Goal: Task Accomplishment & Management: Complete application form

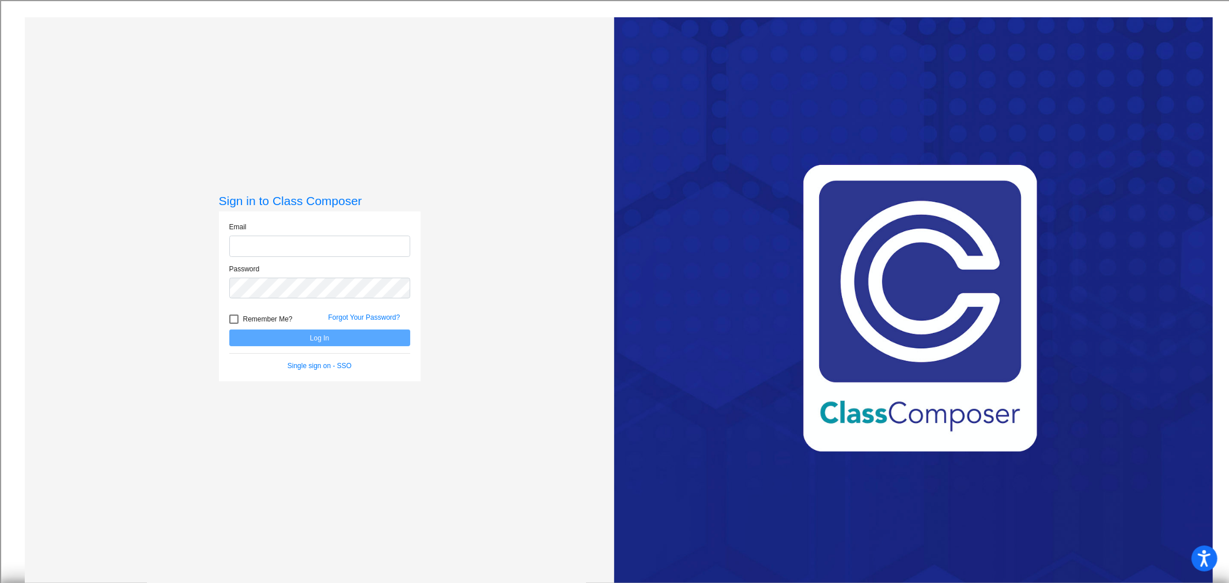
type input "[EMAIL_ADDRESS][DOMAIN_NAME]"
click at [329, 340] on button "Log In" at bounding box center [319, 338] width 181 height 17
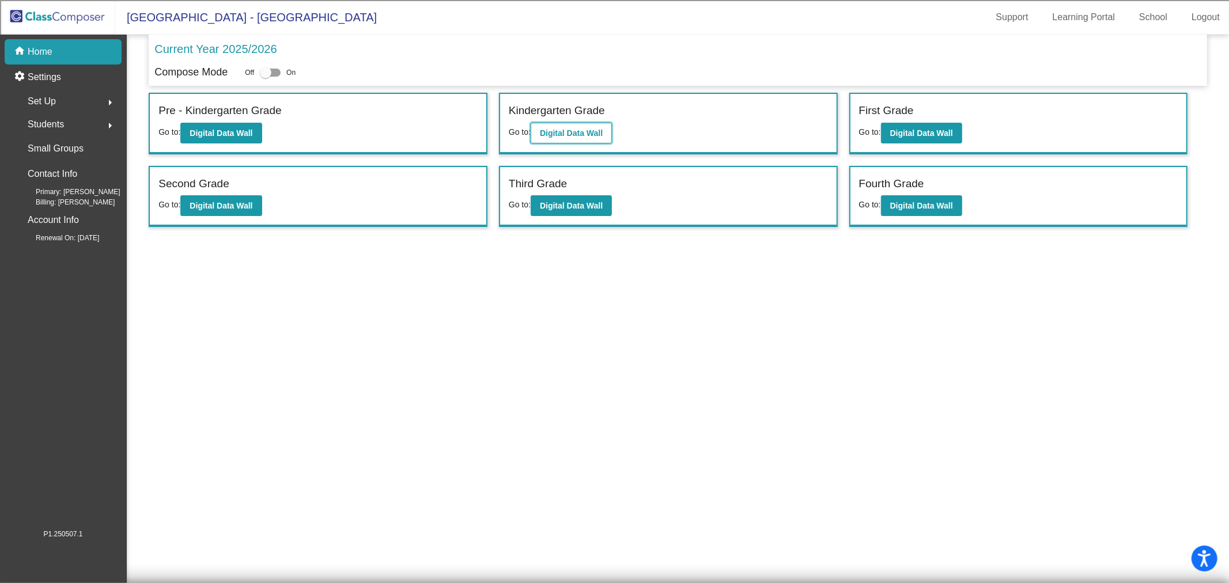
click at [587, 128] on b "Digital Data Wall" at bounding box center [571, 132] width 63 height 9
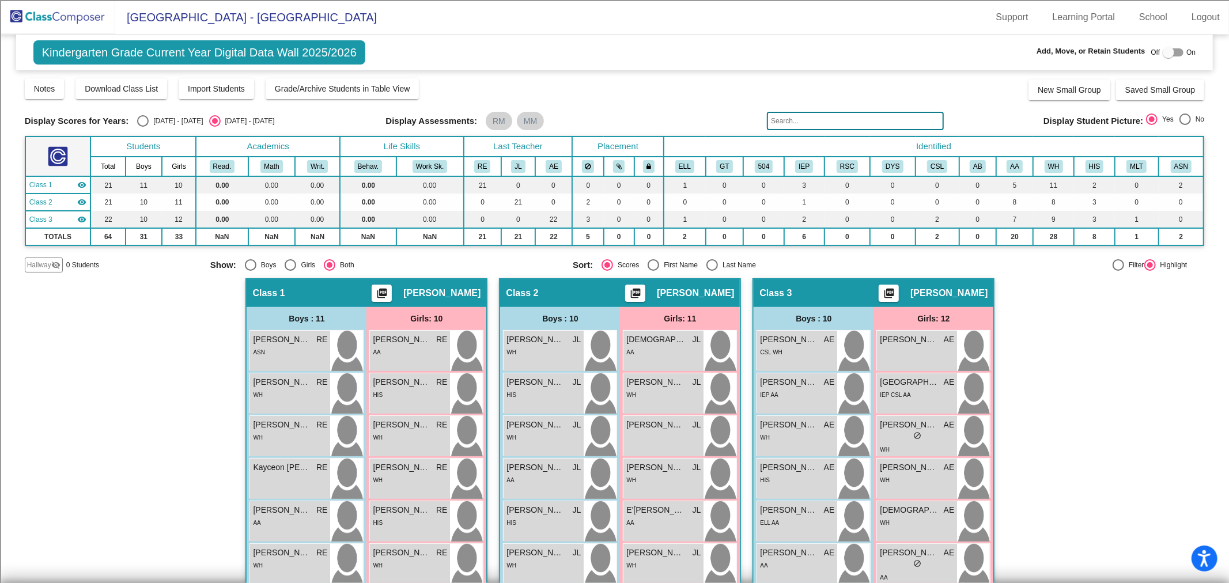
click at [64, 16] on img at bounding box center [57, 17] width 115 height 34
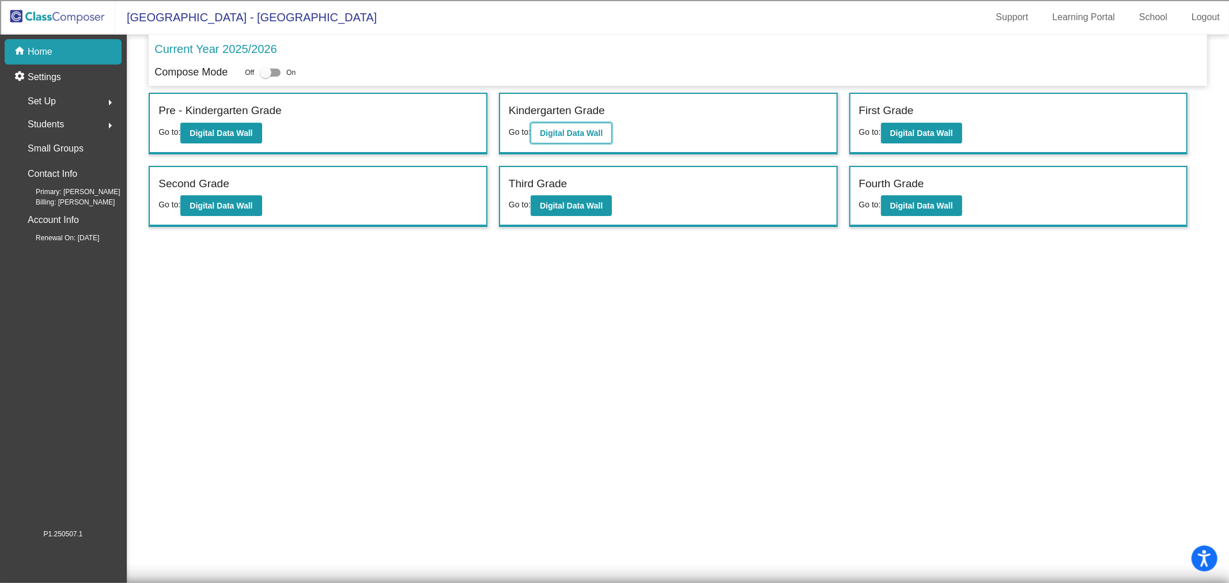
click at [602, 127] on button "Digital Data Wall" at bounding box center [571, 133] width 81 height 21
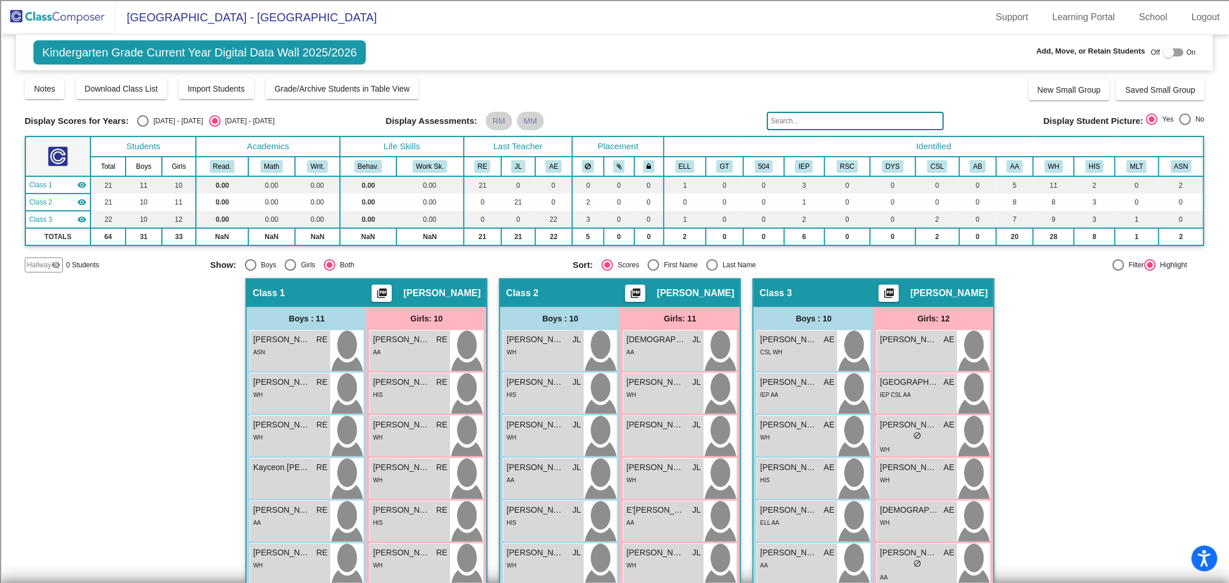
click at [1165, 52] on div at bounding box center [1169, 53] width 12 height 12
checkbox input "true"
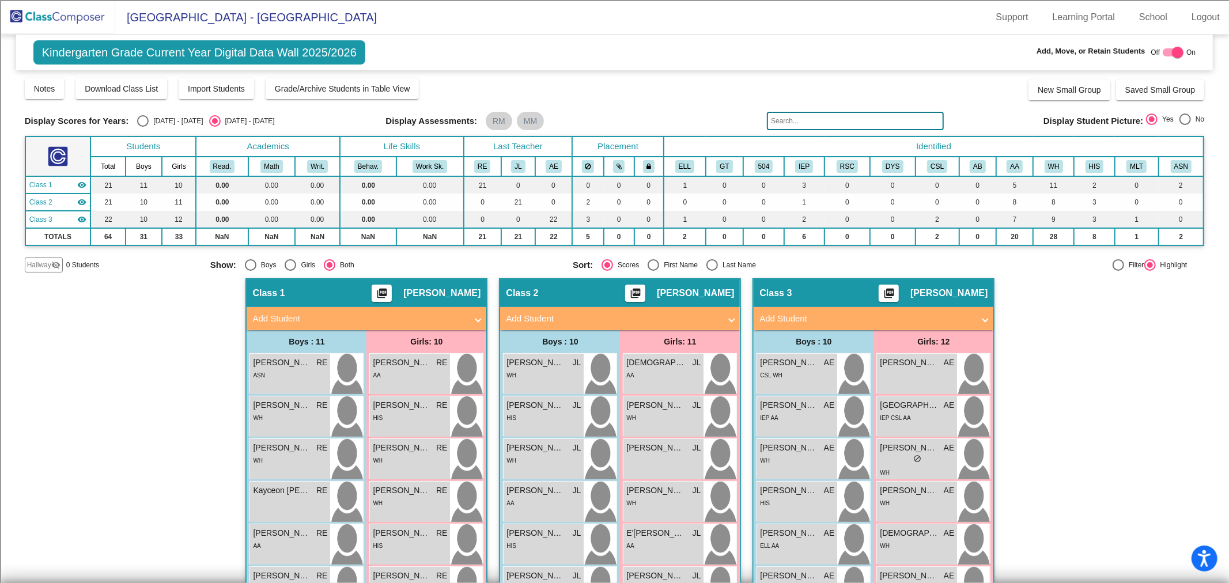
click at [808, 122] on input "text" at bounding box center [855, 121] width 177 height 18
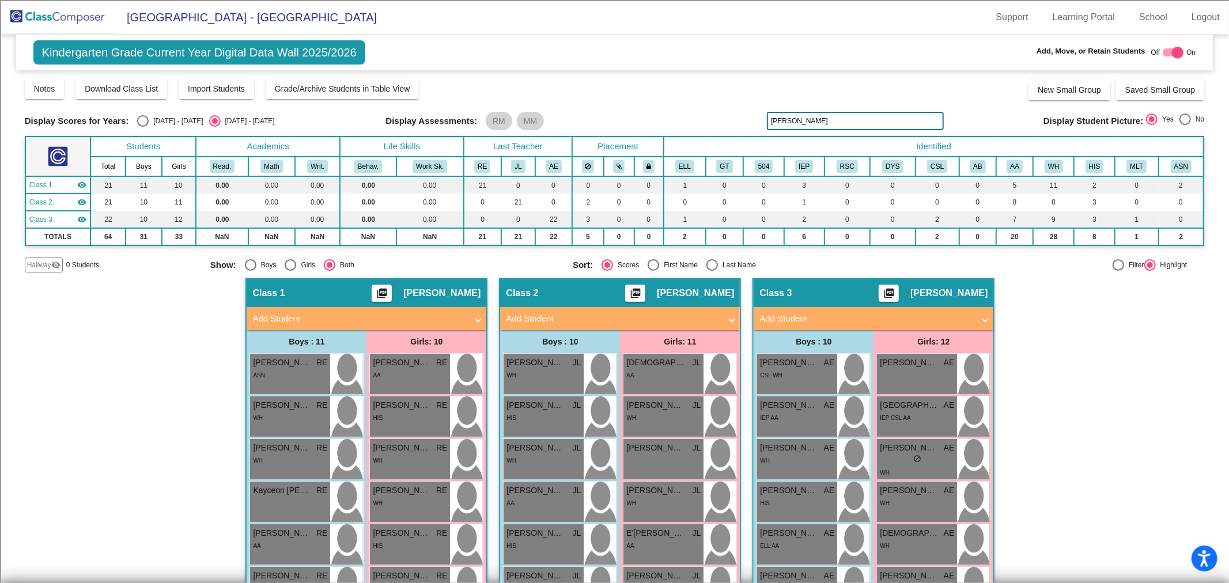
type input "[PERSON_NAME]"
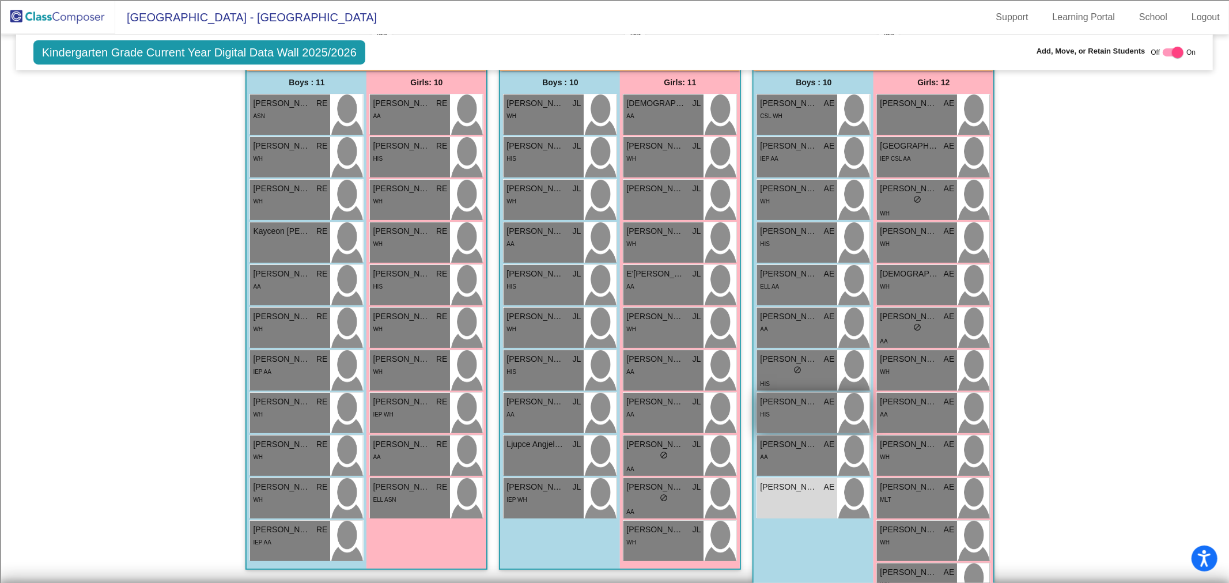
scroll to position [297, 0]
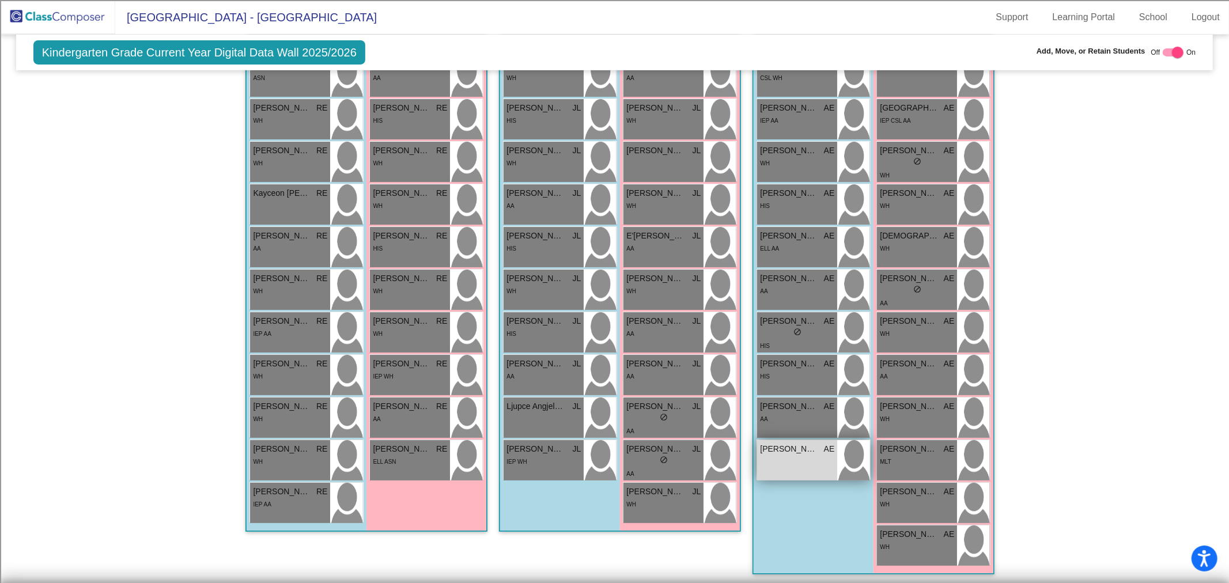
click at [813, 458] on div "[PERSON_NAME] lock do_not_disturb_alt" at bounding box center [797, 460] width 80 height 40
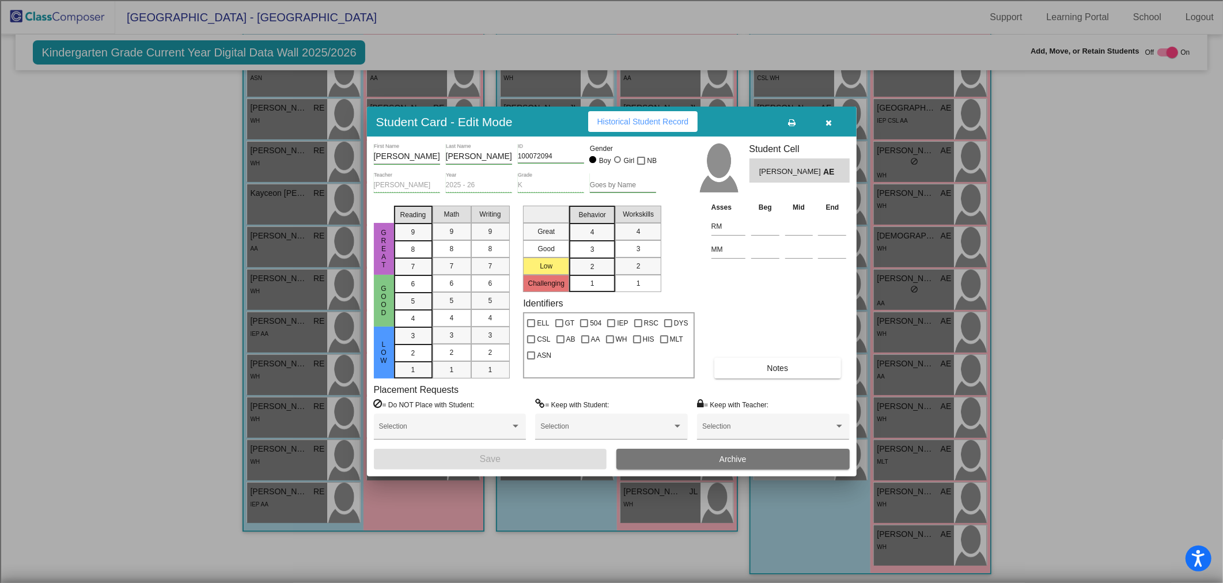
click at [744, 457] on span "Archive" at bounding box center [733, 459] width 27 height 9
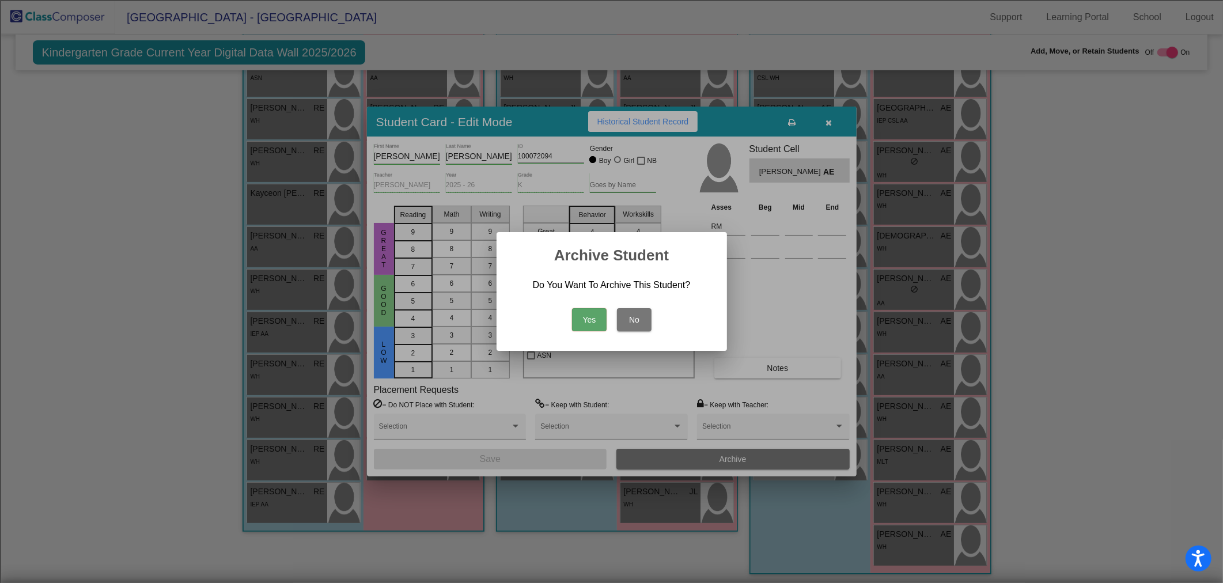
click at [589, 319] on button "Yes" at bounding box center [589, 319] width 35 height 23
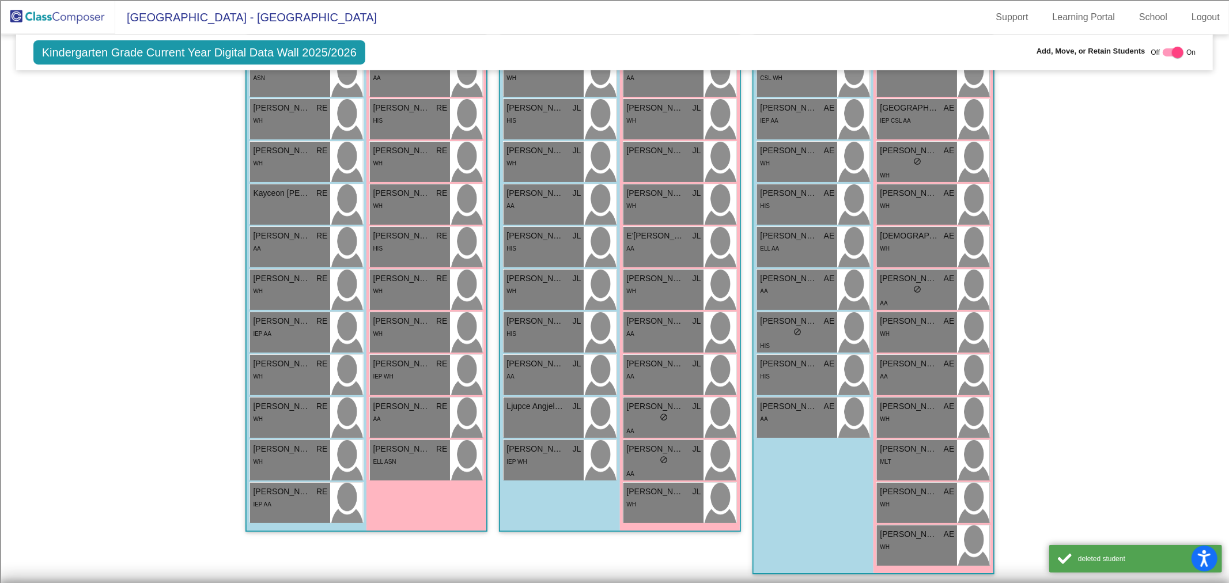
click at [14, 8] on img at bounding box center [57, 17] width 115 height 34
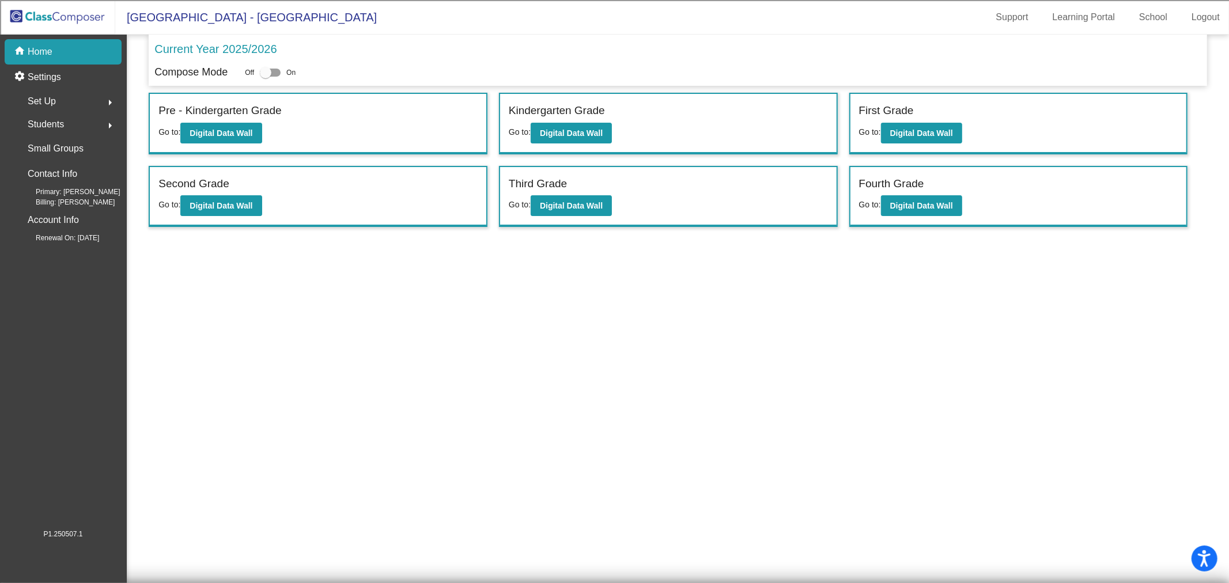
click at [54, 49] on div "home Home" at bounding box center [63, 51] width 117 height 25
click at [77, 16] on img at bounding box center [57, 17] width 115 height 34
click at [591, 134] on b "Digital Data Wall" at bounding box center [571, 132] width 63 height 9
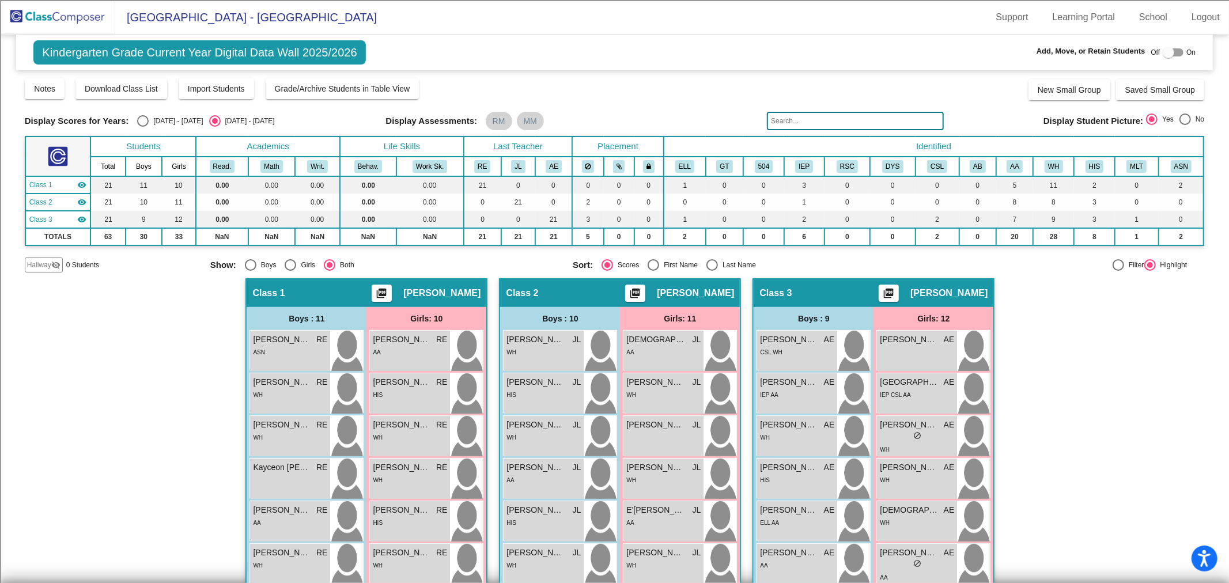
click at [1163, 52] on div at bounding box center [1169, 53] width 12 height 12
checkbox input "true"
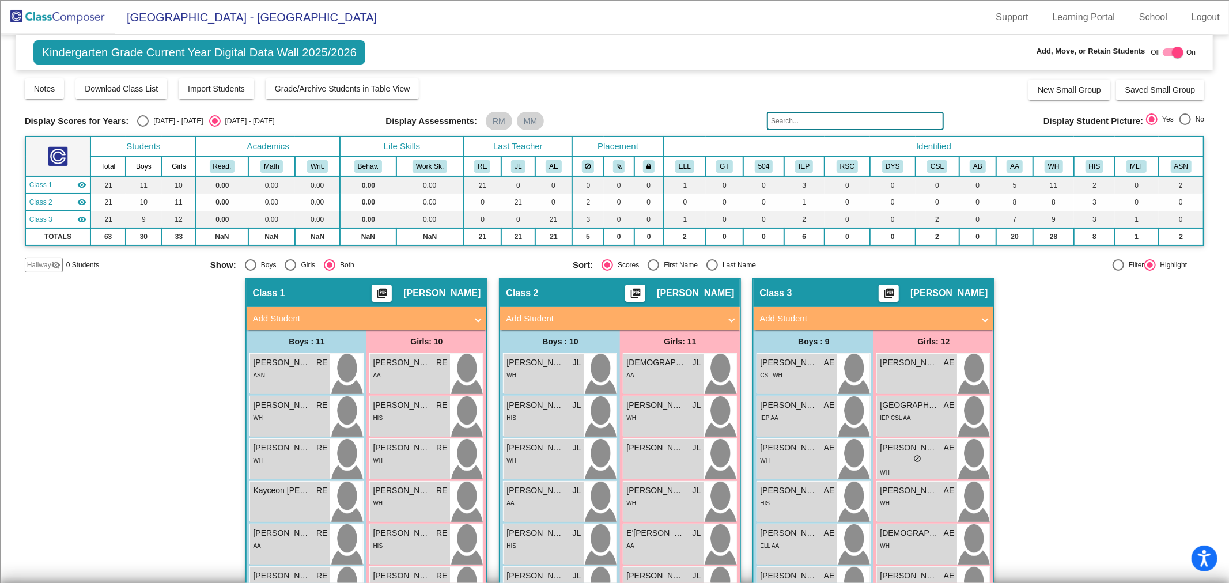
click at [54, 266] on mat-icon "visibility_off" at bounding box center [55, 264] width 9 height 9
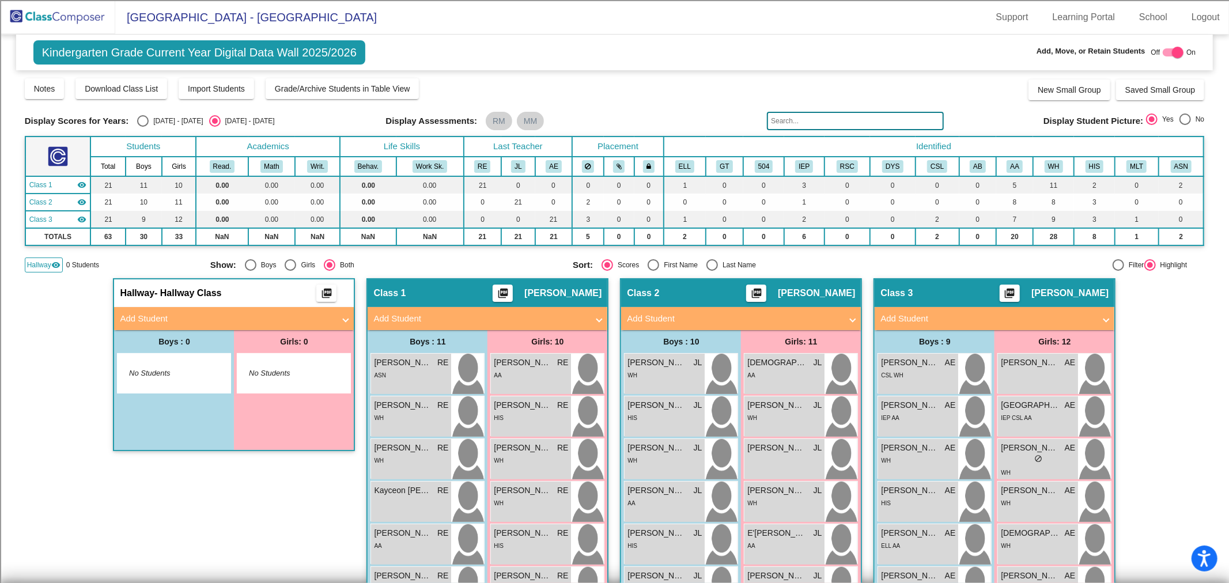
click at [175, 320] on mat-panel-title "Add Student" at bounding box center [227, 318] width 214 height 13
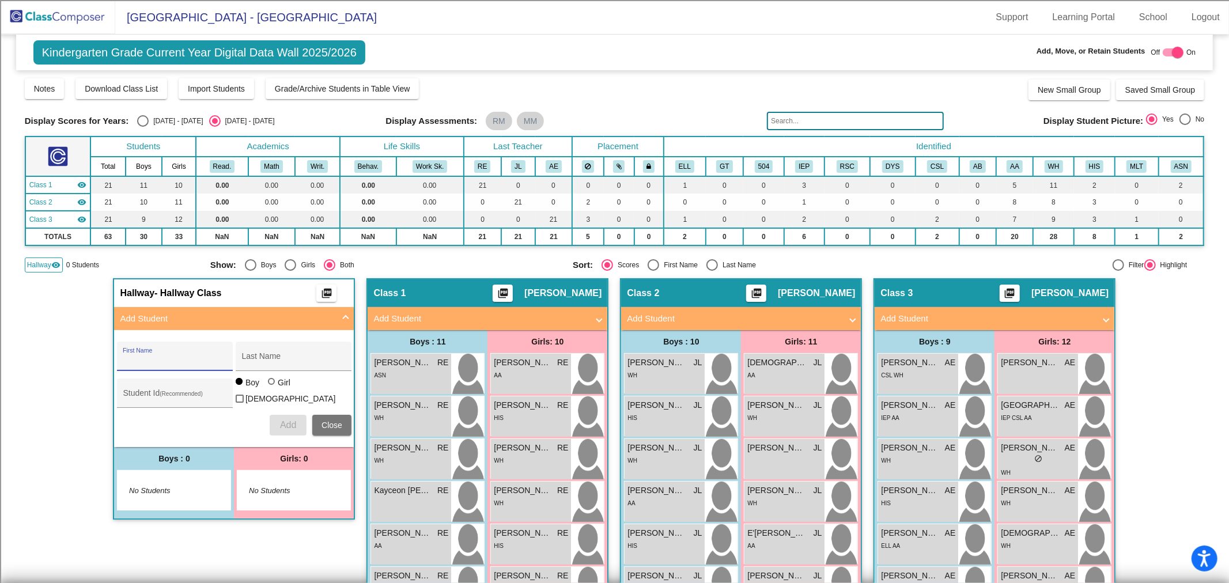
click at [175, 359] on input "First Name" at bounding box center [175, 360] width 104 height 9
type input "[PERSON_NAME]"
click at [171, 394] on input "Student Id (Recommended)" at bounding box center [175, 397] width 104 height 9
type input "1000"
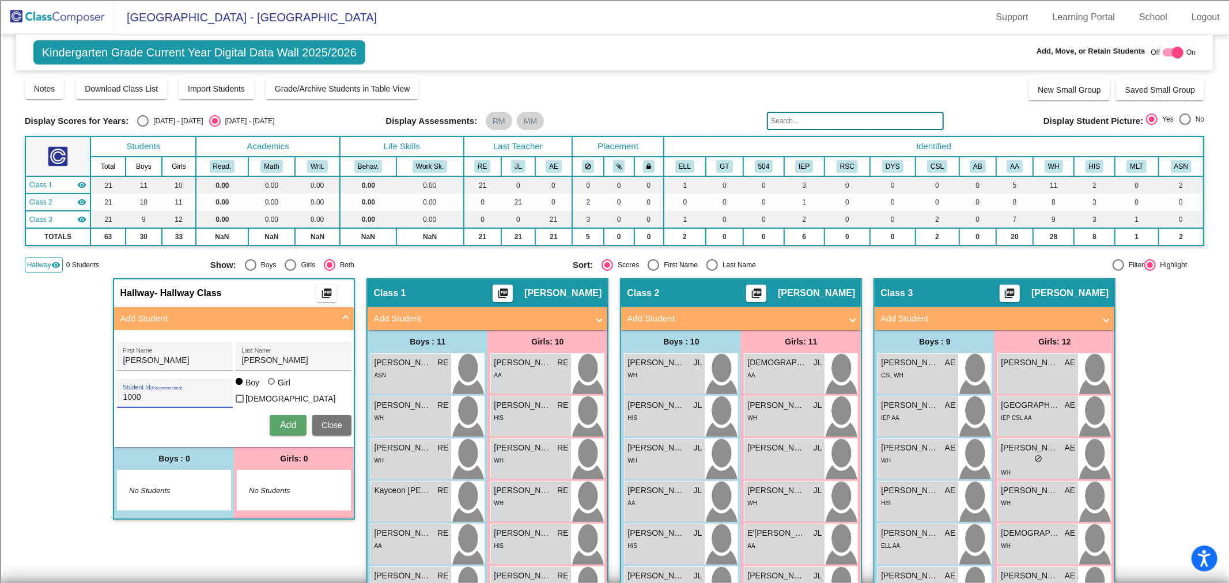
click at [277, 388] on div "Girl" at bounding box center [283, 383] width 13 height 12
click at [273, 388] on input "Girl" at bounding box center [272, 387] width 1 height 1
radio input "true"
click at [281, 421] on span "Add" at bounding box center [288, 425] width 16 height 10
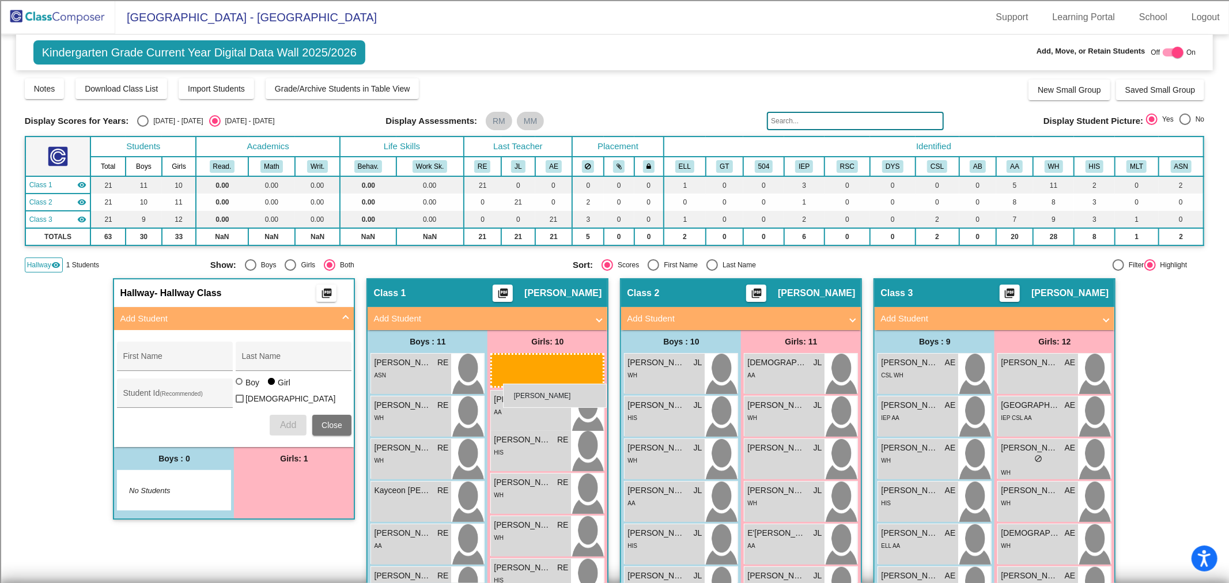
drag, startPoint x: 289, startPoint y: 488, endPoint x: 503, endPoint y: 384, distance: 237.9
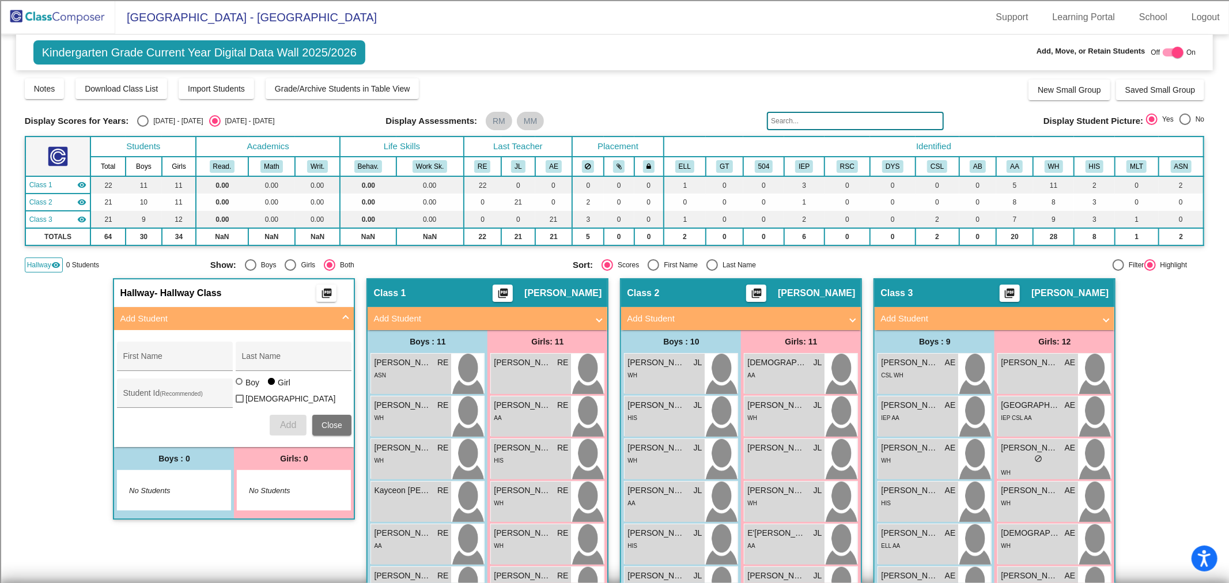
click at [38, 274] on div "Kindergarten Grade Current Year Digital Data Wall 2025/2026 Add, Move, or Retai…" at bounding box center [615, 459] width 1180 height 849
click at [44, 263] on span "Hallway" at bounding box center [39, 265] width 24 height 10
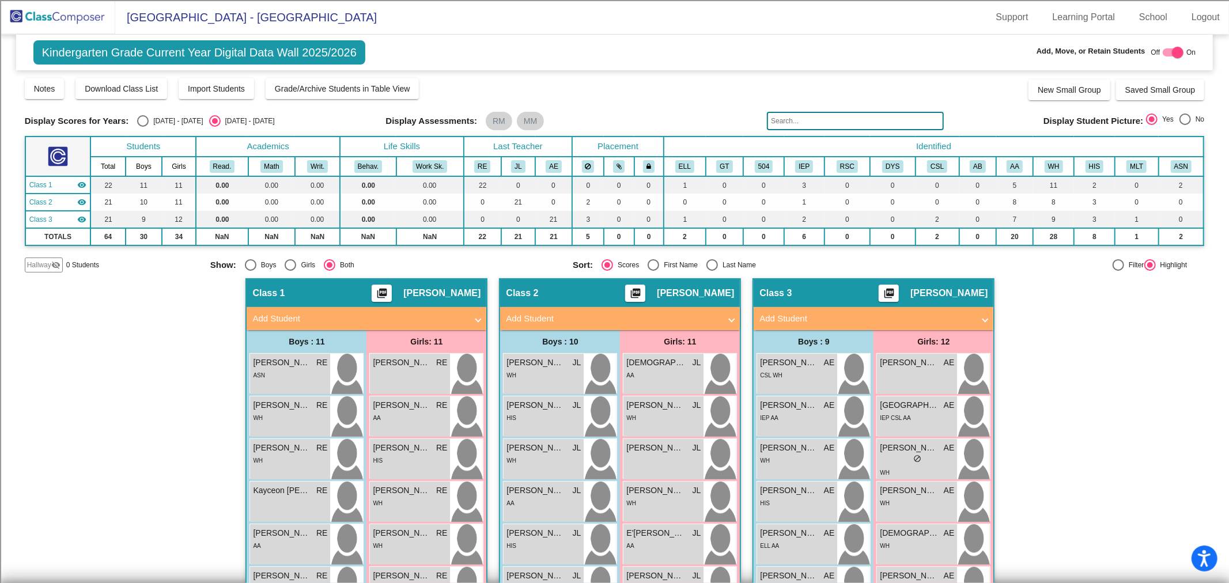
click at [42, 16] on img at bounding box center [57, 17] width 115 height 34
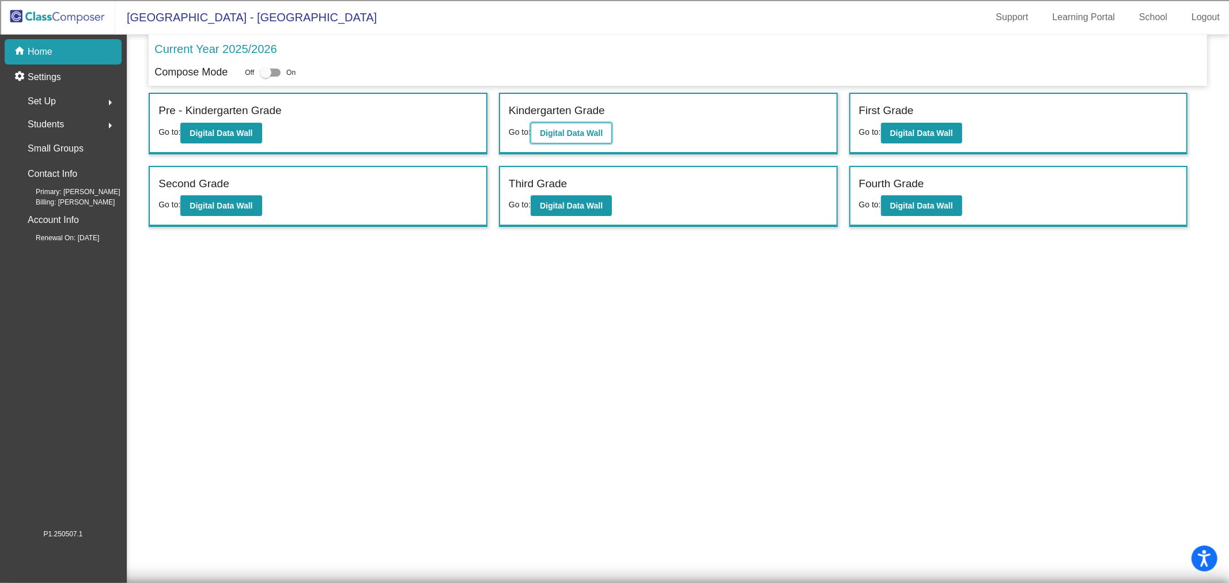
click at [577, 135] on b "Digital Data Wall" at bounding box center [571, 132] width 63 height 9
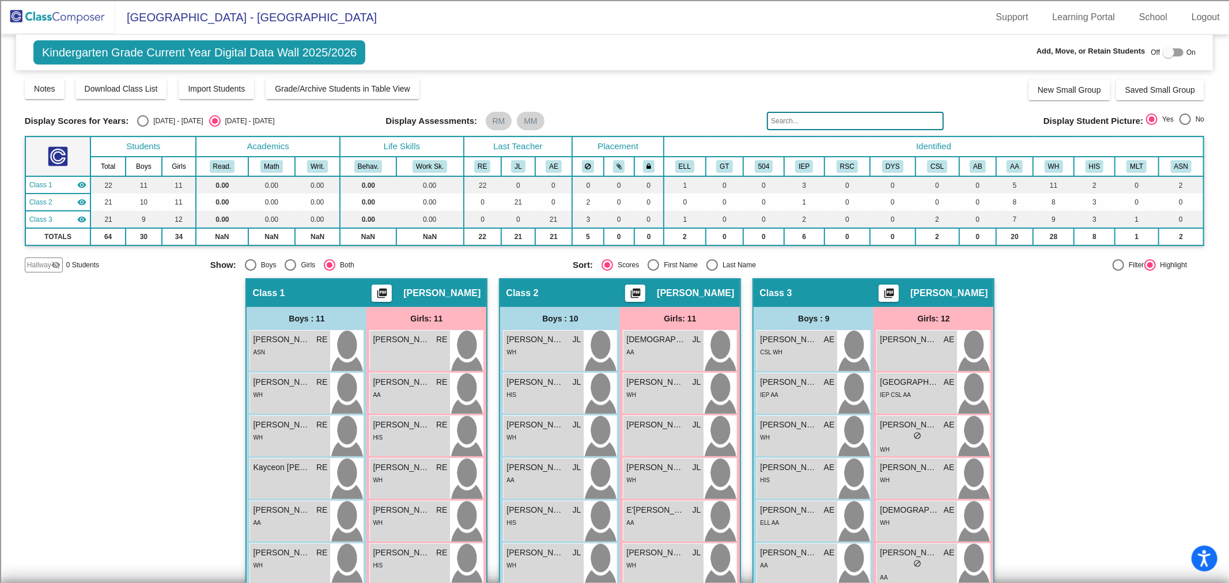
click at [784, 123] on input "text" at bounding box center [855, 121] width 177 height 18
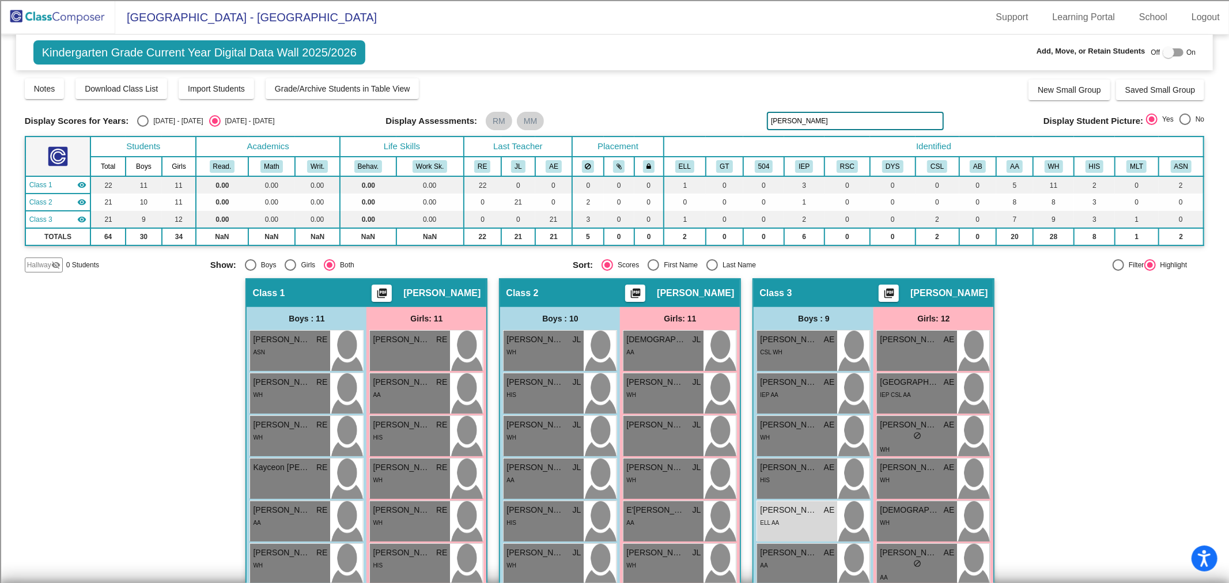
type input "[PERSON_NAME]"
click at [37, 19] on img at bounding box center [57, 17] width 115 height 34
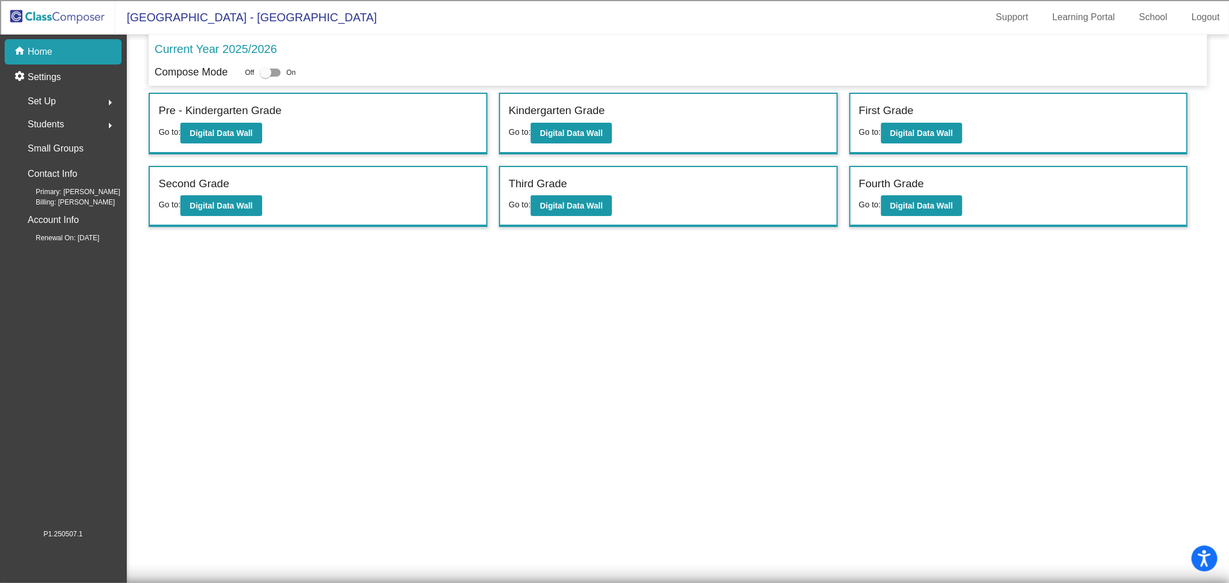
click at [48, 123] on span "Students" at bounding box center [46, 124] width 36 height 16
click at [43, 246] on p "All Students" at bounding box center [52, 250] width 46 height 14
